Goal: Task Accomplishment & Management: Manage account settings

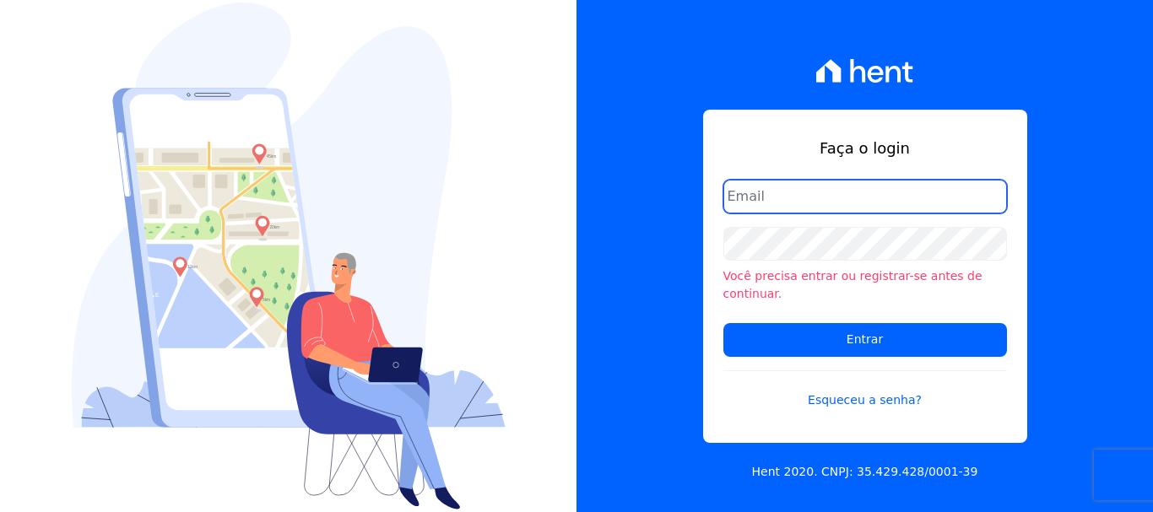
type input "[EMAIL_ADDRESS][DOMAIN_NAME]"
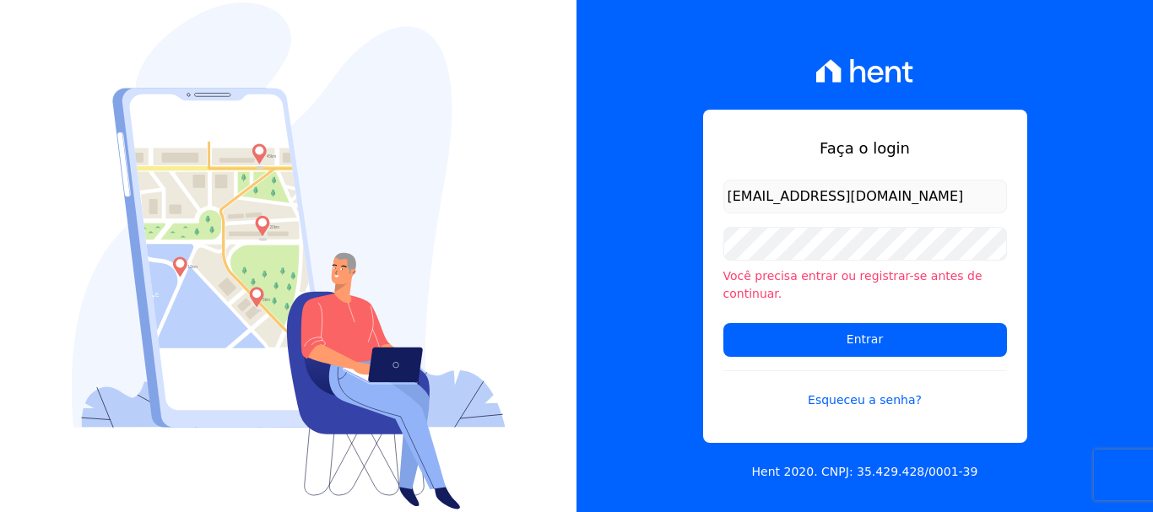
click at [915, 188] on input "[EMAIL_ADDRESS][DOMAIN_NAME]" at bounding box center [865, 197] width 284 height 34
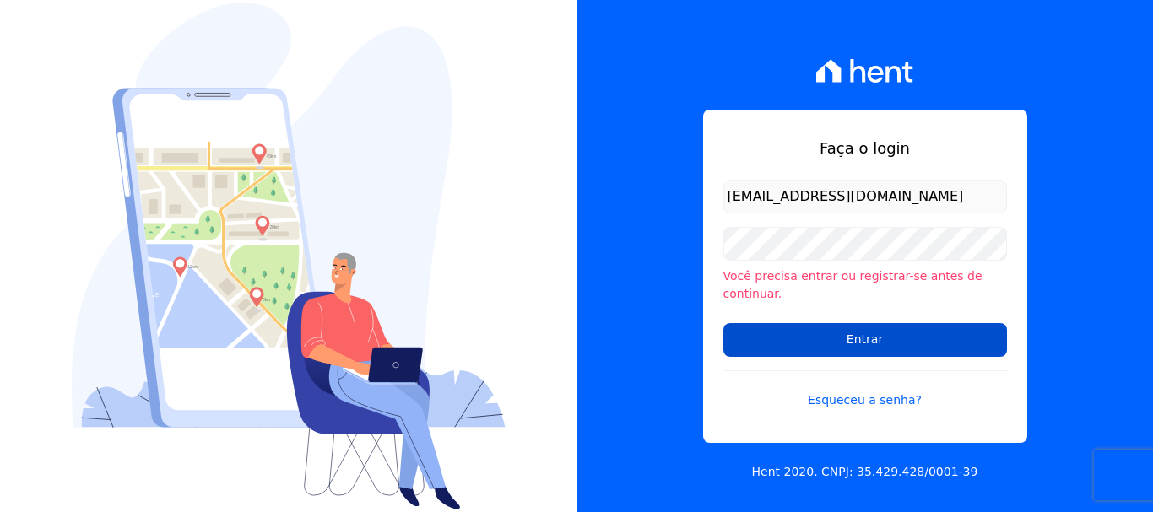
click at [886, 324] on input "Entrar" at bounding box center [865, 340] width 284 height 34
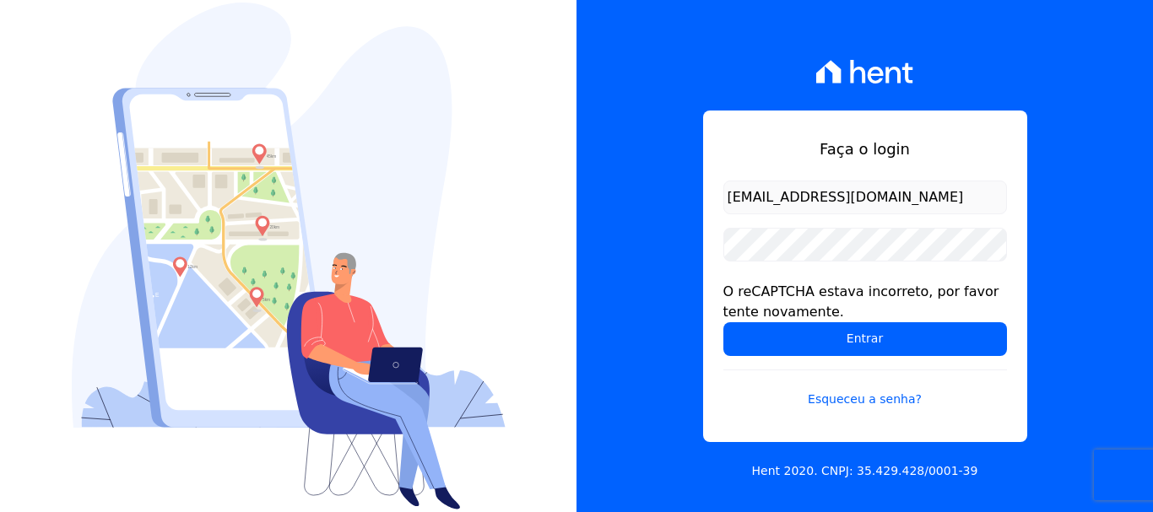
click at [840, 189] on input "[EMAIL_ADDRESS][DOMAIN_NAME]" at bounding box center [865, 198] width 284 height 34
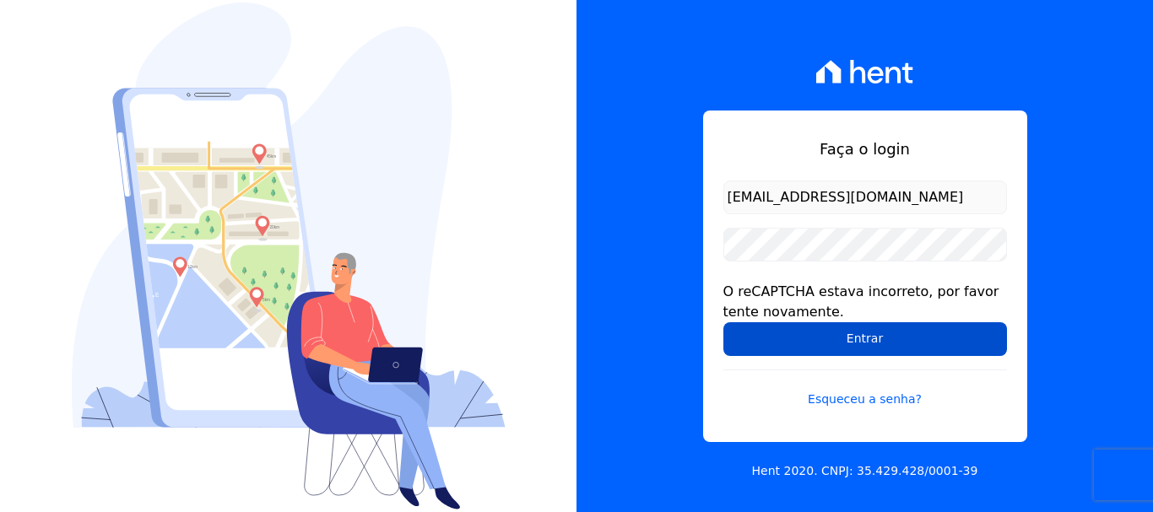
click at [842, 339] on input "Entrar" at bounding box center [865, 339] width 284 height 34
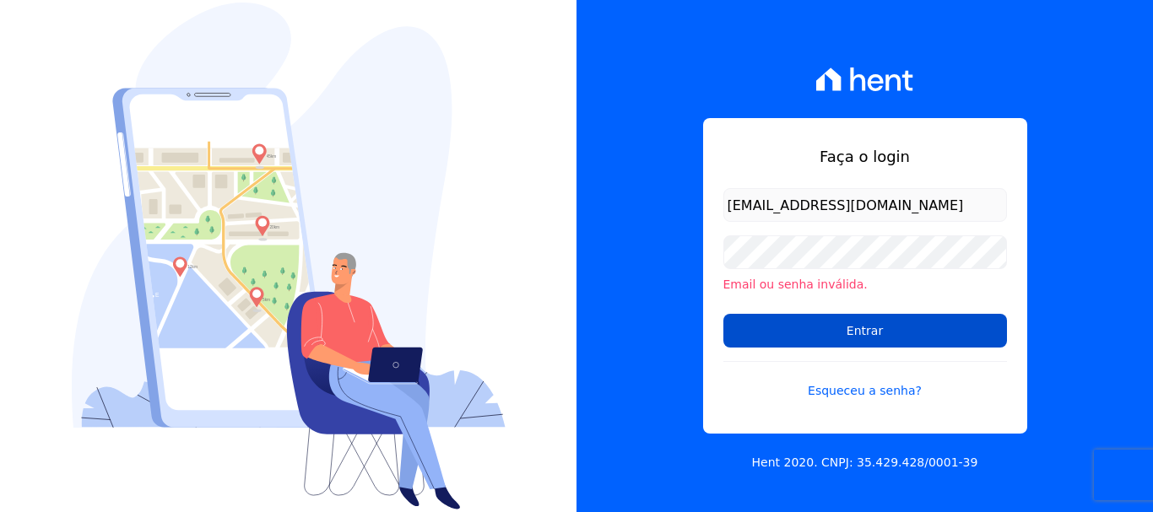
click at [848, 335] on input "Entrar" at bounding box center [865, 331] width 284 height 34
click at [908, 344] on input "Entrar" at bounding box center [865, 331] width 284 height 34
